Goal: Transaction & Acquisition: Purchase product/service

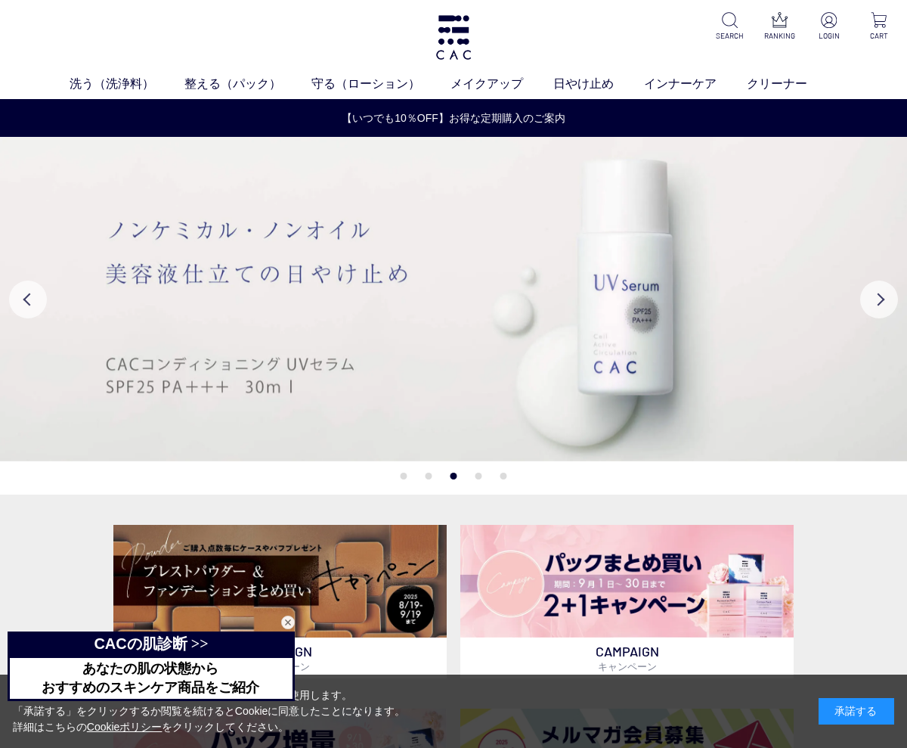
click at [824, 32] on p "LOGIN" at bounding box center [830, 35] width 32 height 11
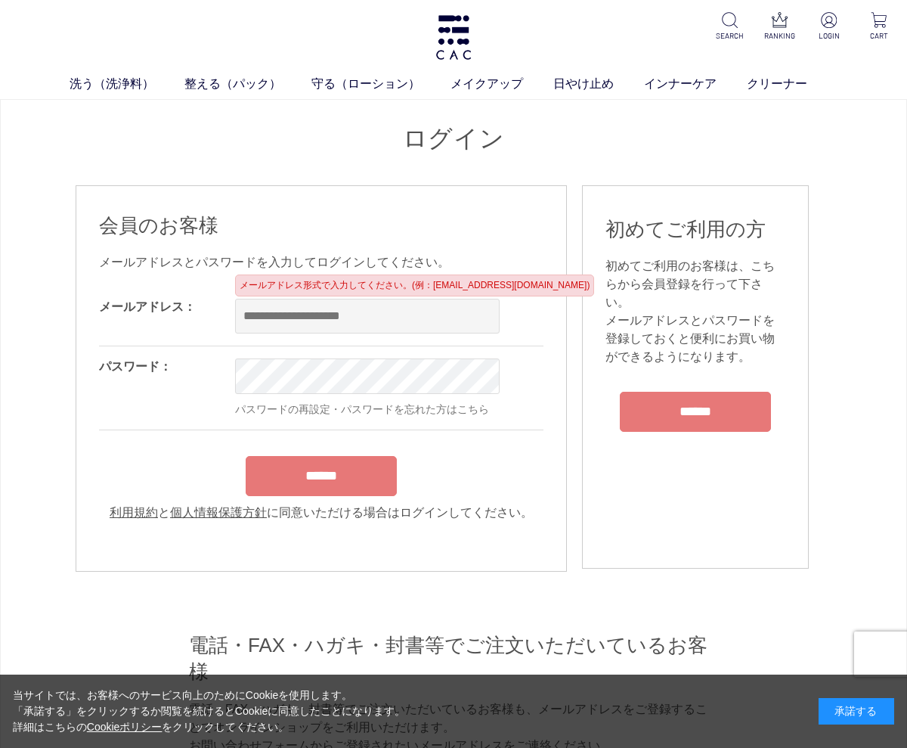
click at [389, 323] on input "email" at bounding box center [367, 316] width 265 height 35
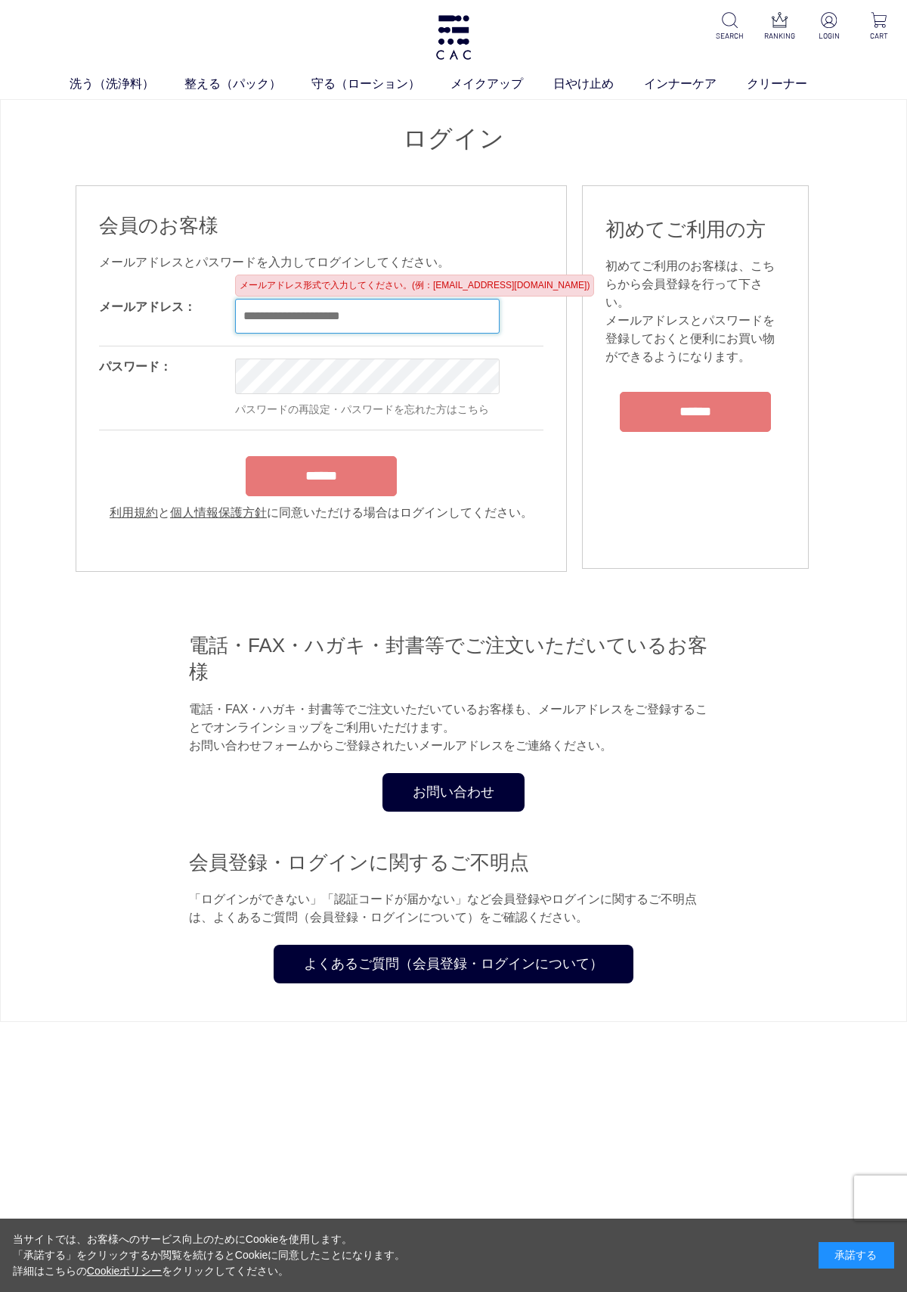
click at [370, 329] on input "email" at bounding box center [367, 316] width 265 height 35
click at [402, 328] on input "email" at bounding box center [367, 316] width 265 height 35
click at [383, 320] on input "email" at bounding box center [367, 316] width 265 height 35
type input "**********"
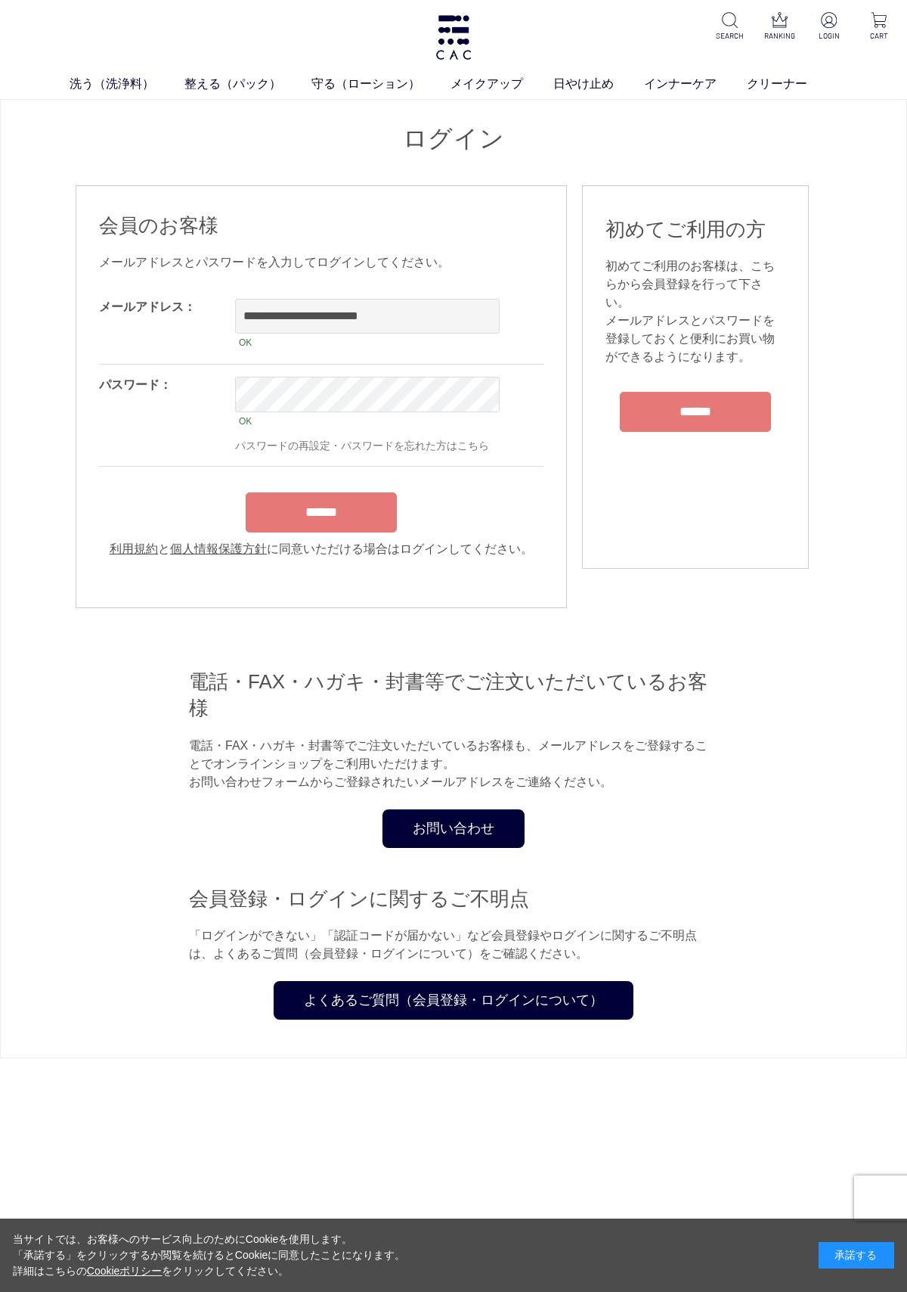
click at [325, 511] on input "******" at bounding box center [321, 512] width 151 height 40
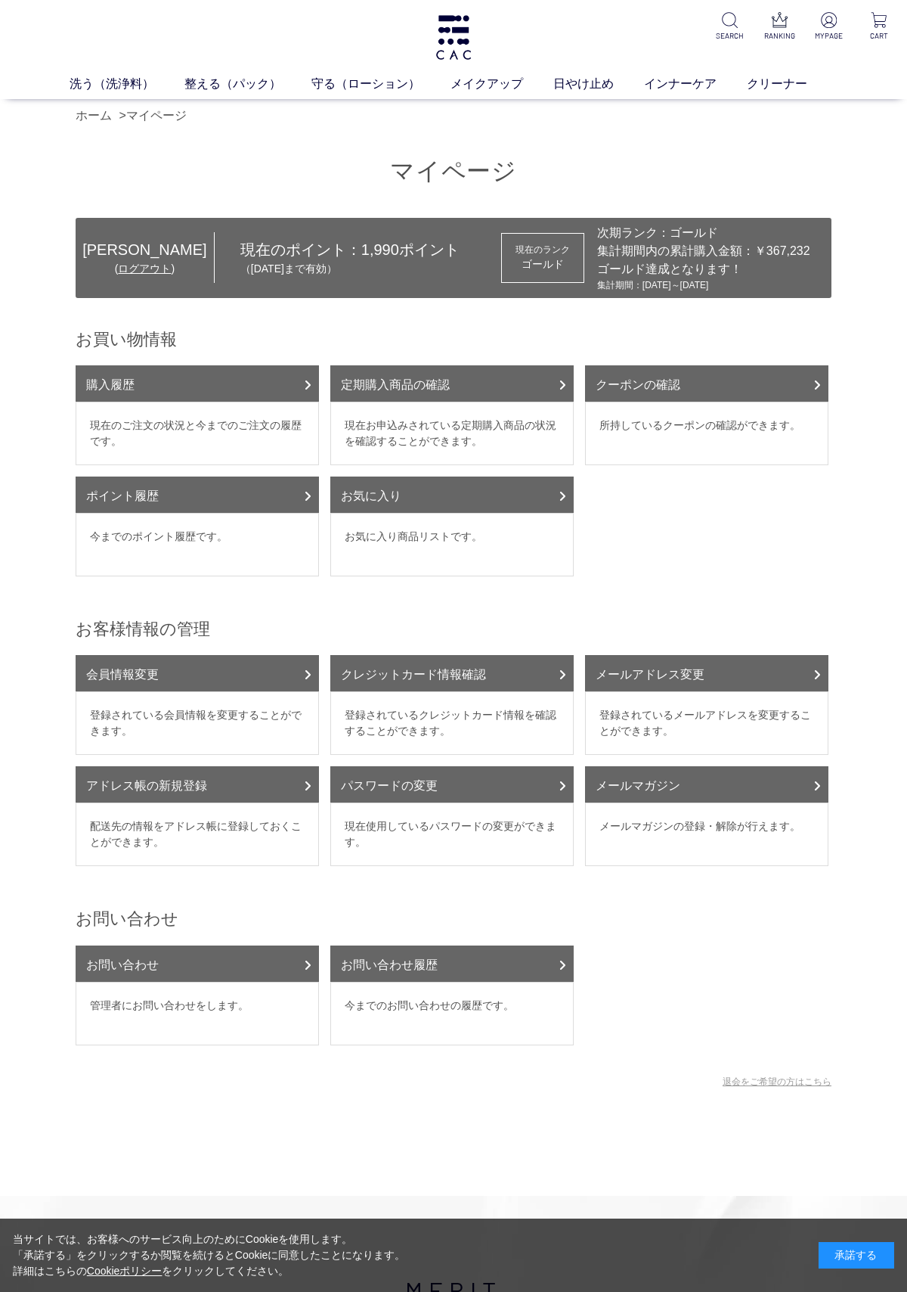
click at [237, 87] on link "整える（パック）" at bounding box center [248, 84] width 127 height 18
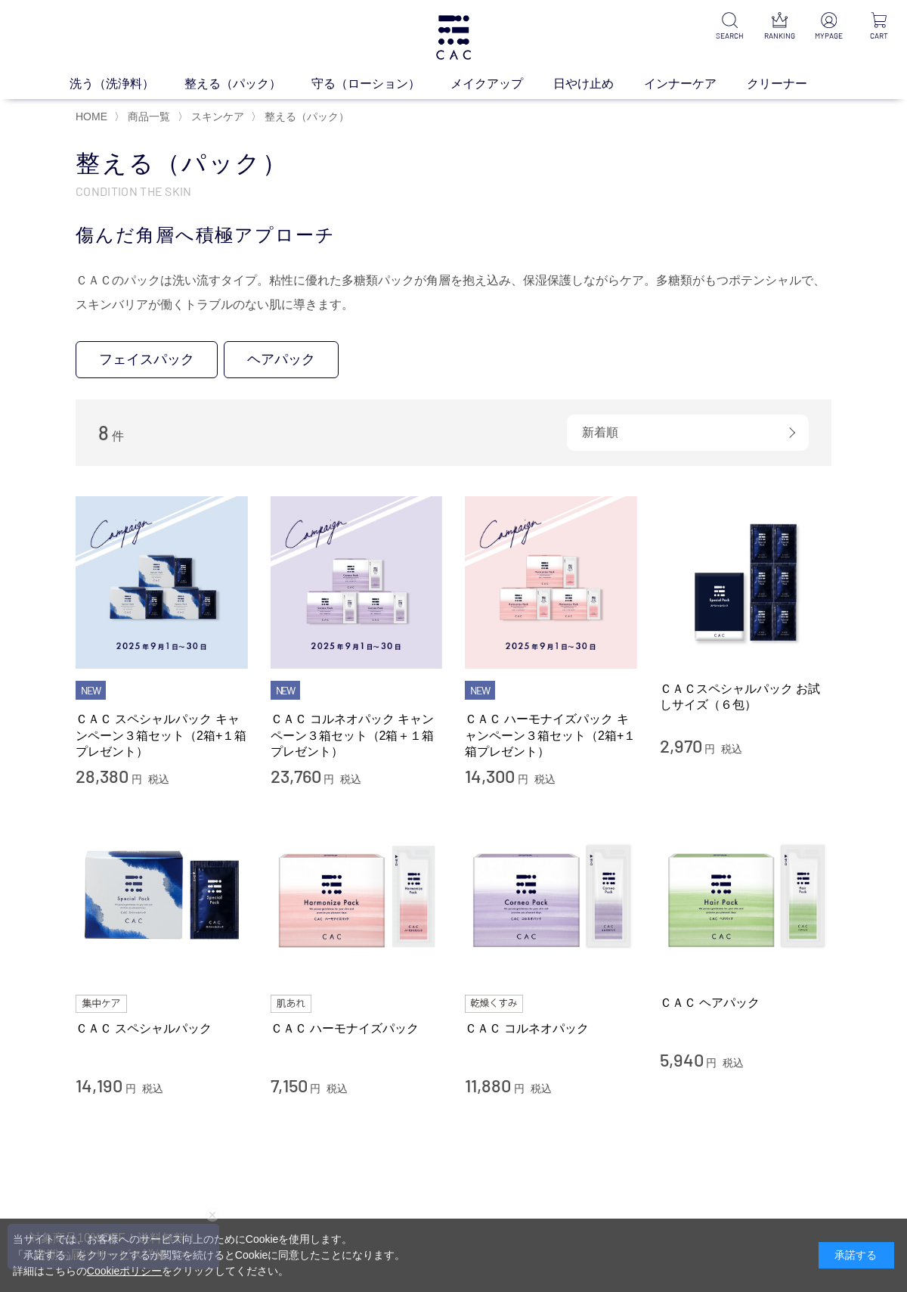
click at [383, 610] on img at bounding box center [357, 582] width 172 height 172
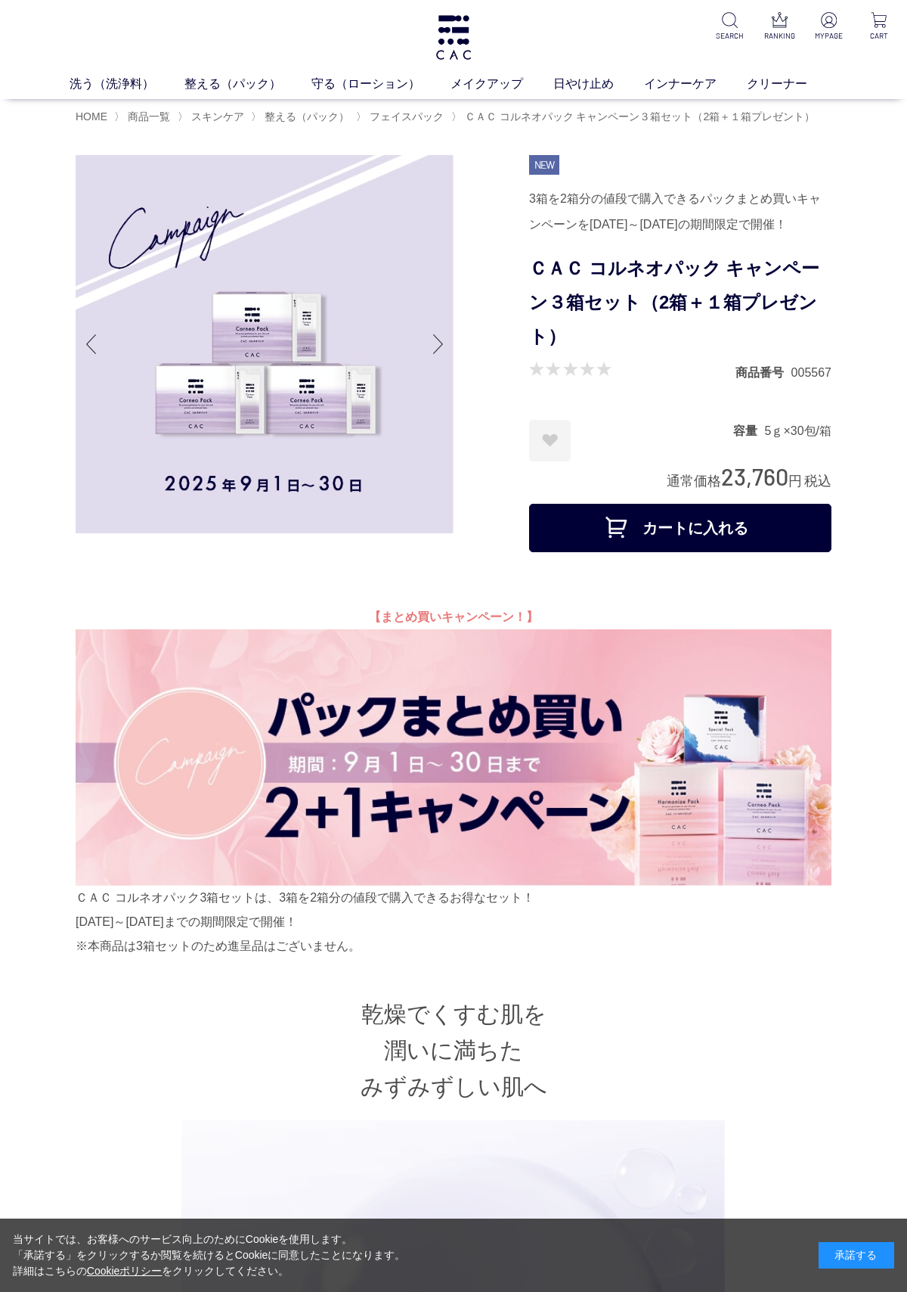
click at [724, 552] on button "カートに入れる" at bounding box center [680, 528] width 302 height 48
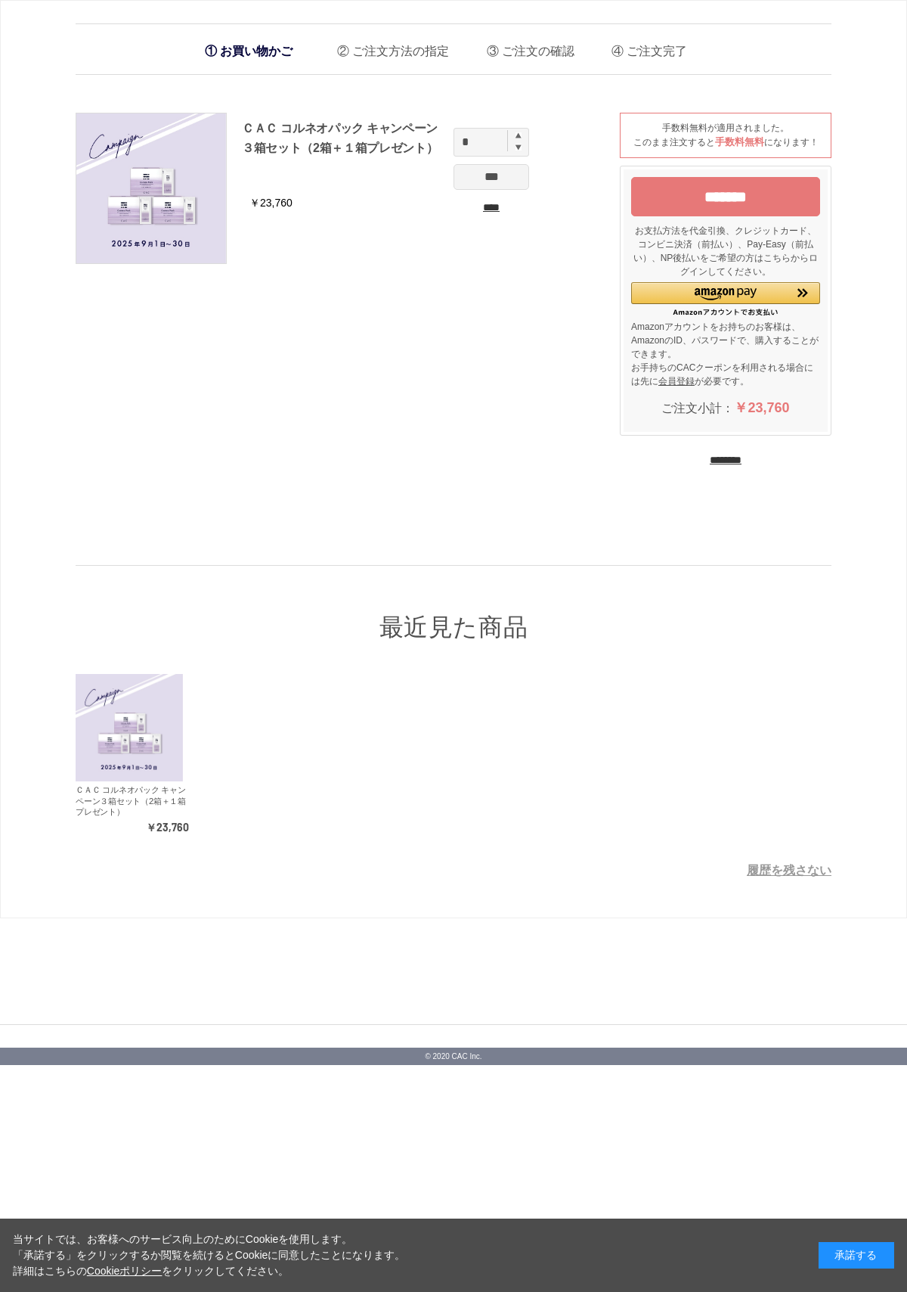
click at [706, 566] on div "最近見た商品" at bounding box center [454, 604] width 756 height 79
click at [528, 132] on input "*" at bounding box center [492, 142] width 76 height 29
click at [526, 138] on input "*" at bounding box center [492, 142] width 76 height 29
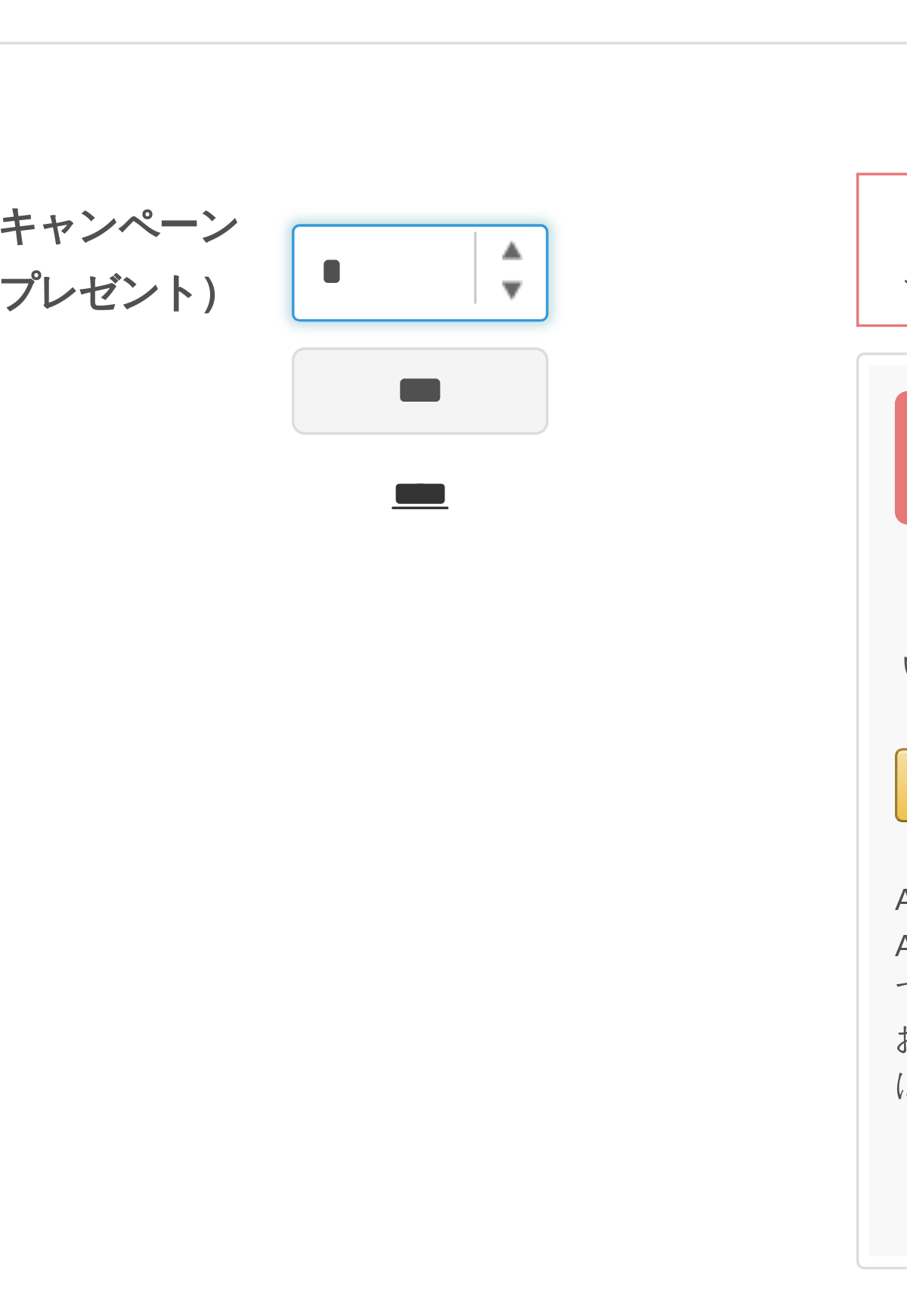
click at [454, 128] on input "*" at bounding box center [492, 142] width 76 height 29
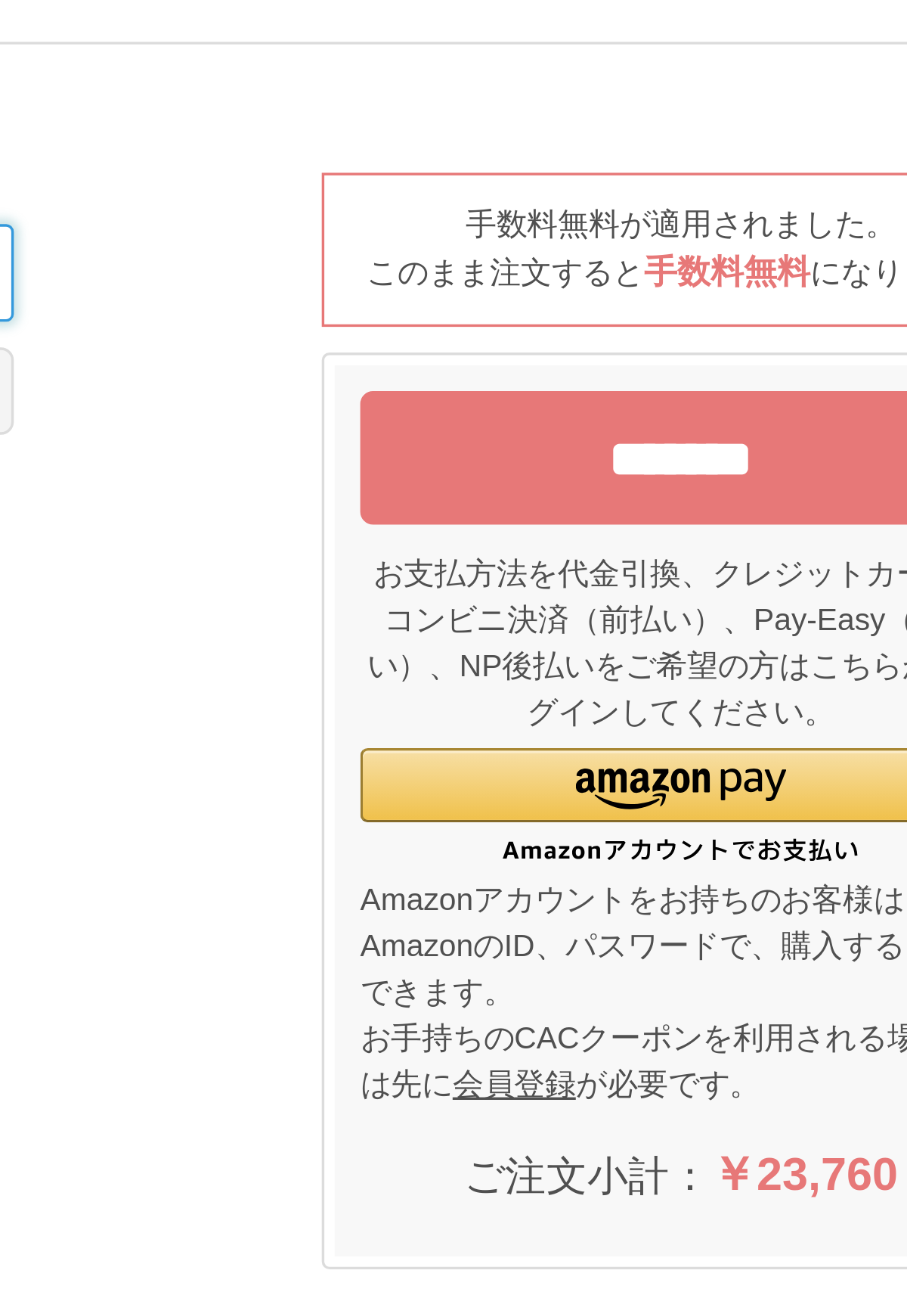
type input "*"
click at [631, 177] on input "*******" at bounding box center [725, 196] width 189 height 39
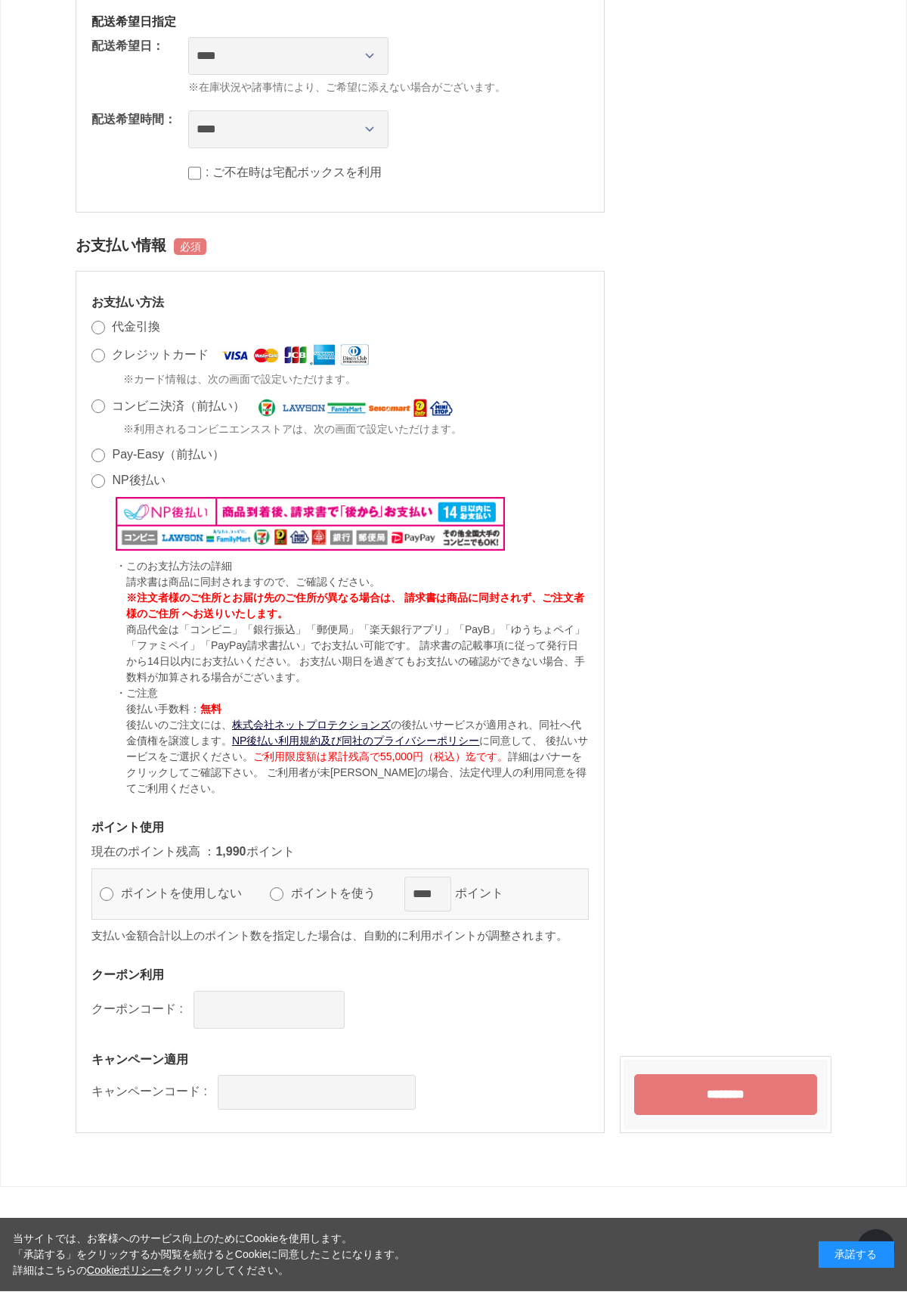
scroll to position [734, 0]
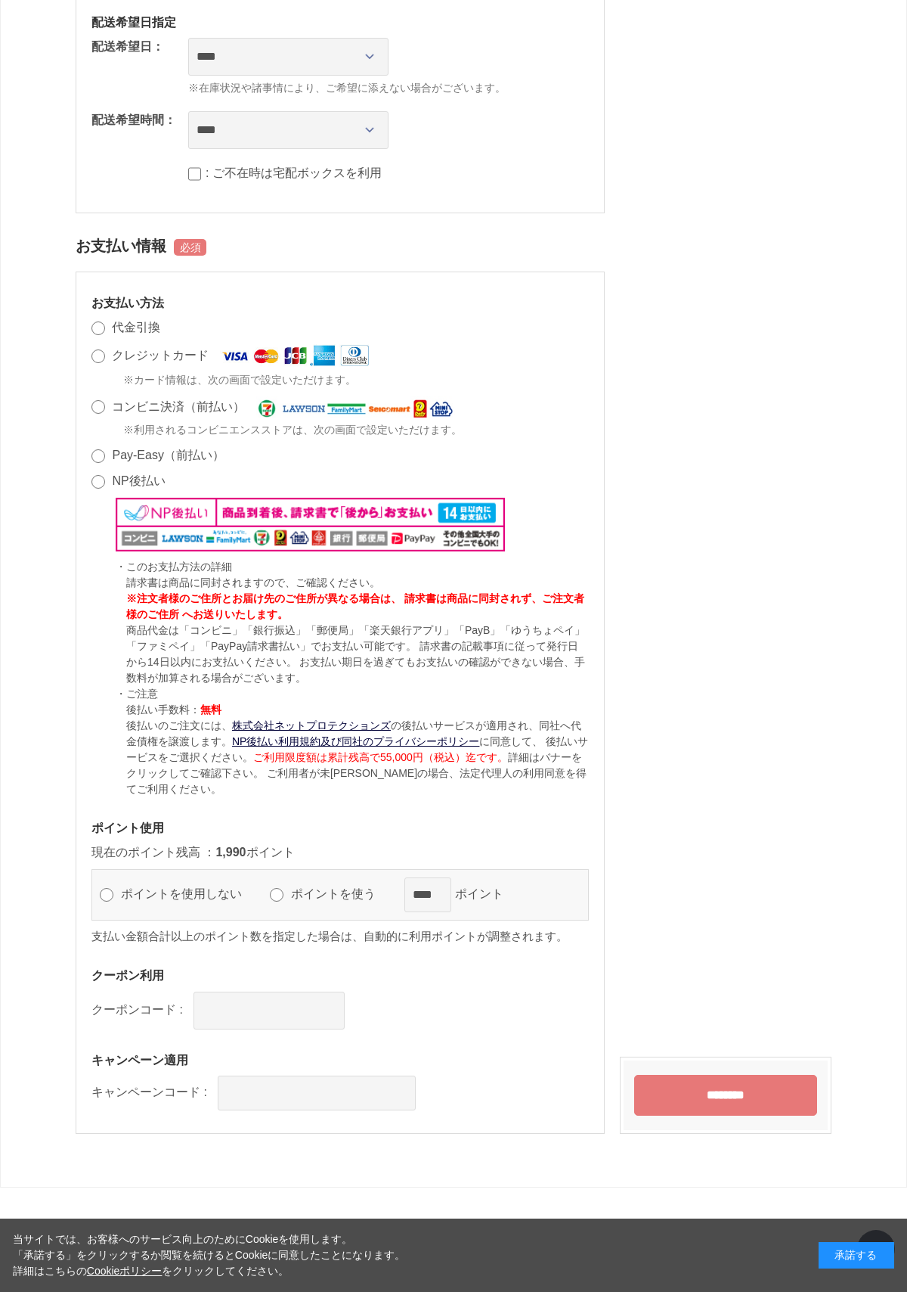
click at [290, 892] on label "ポイントを使う" at bounding box center [340, 893] width 106 height 13
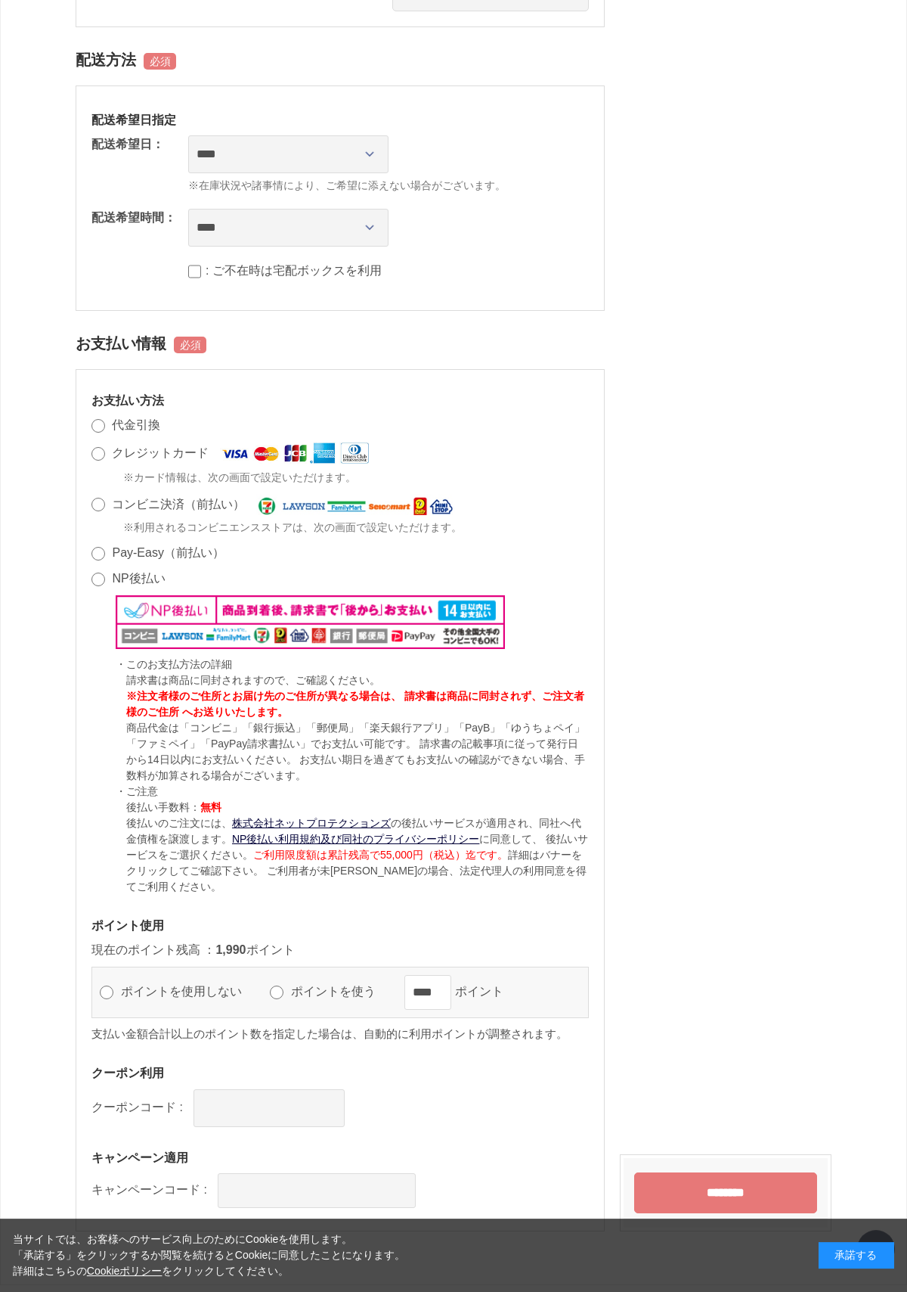
scroll to position [614, 0]
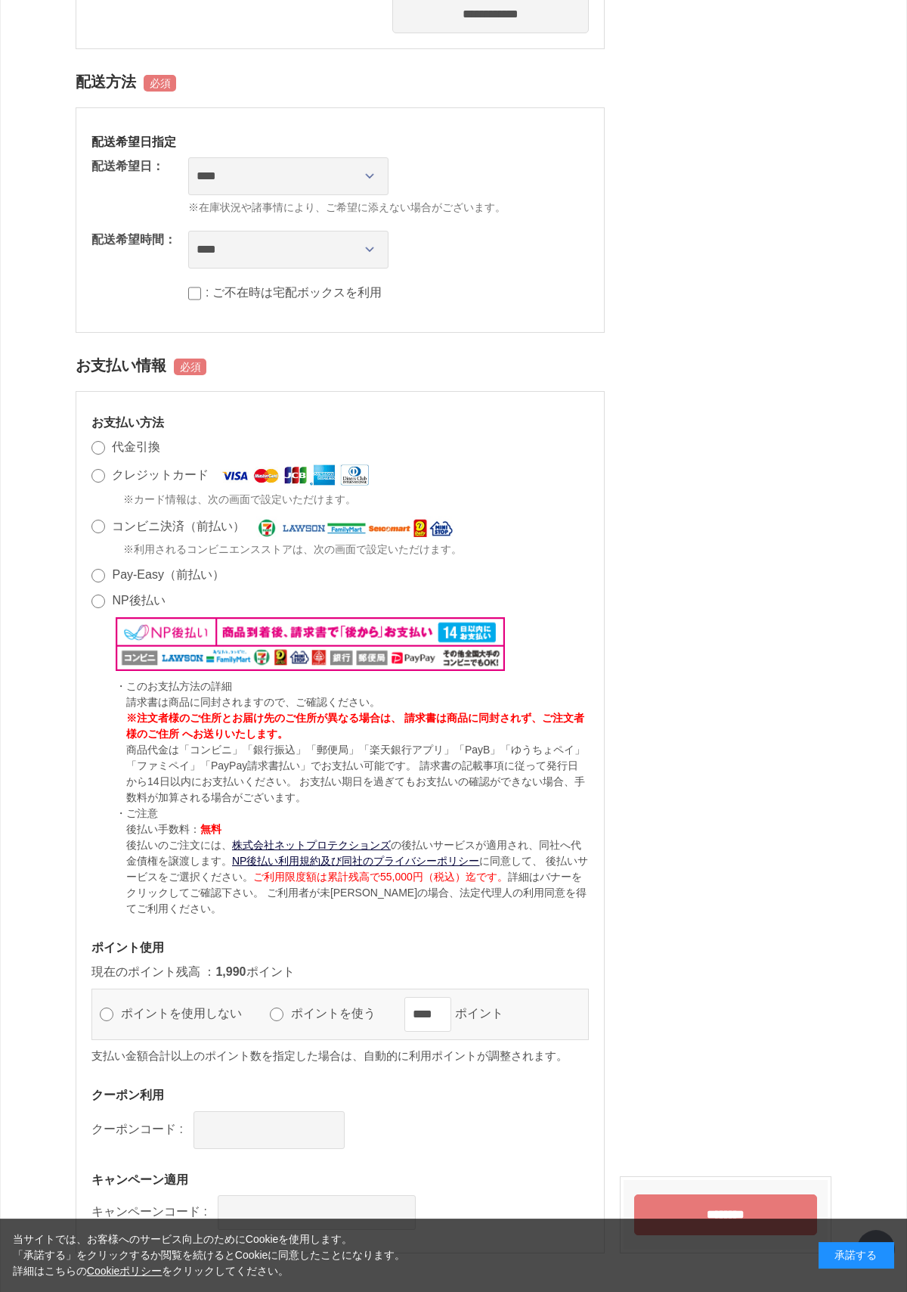
click at [733, 1209] on input "********" at bounding box center [725, 1214] width 183 height 41
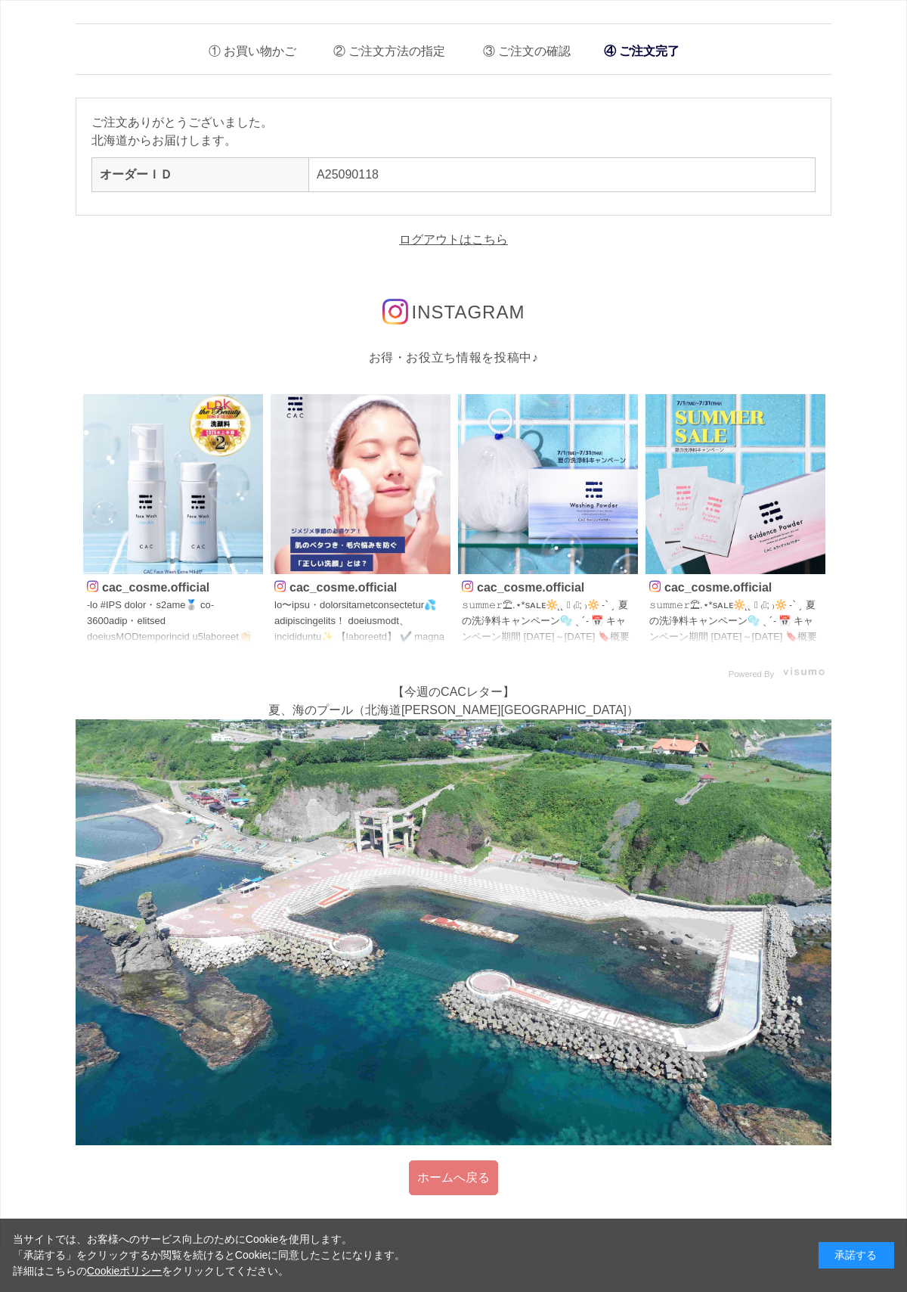
click at [476, 242] on link "ログアウトはこちら" at bounding box center [453, 239] width 109 height 13
